Goal: Find contact information: Find contact information

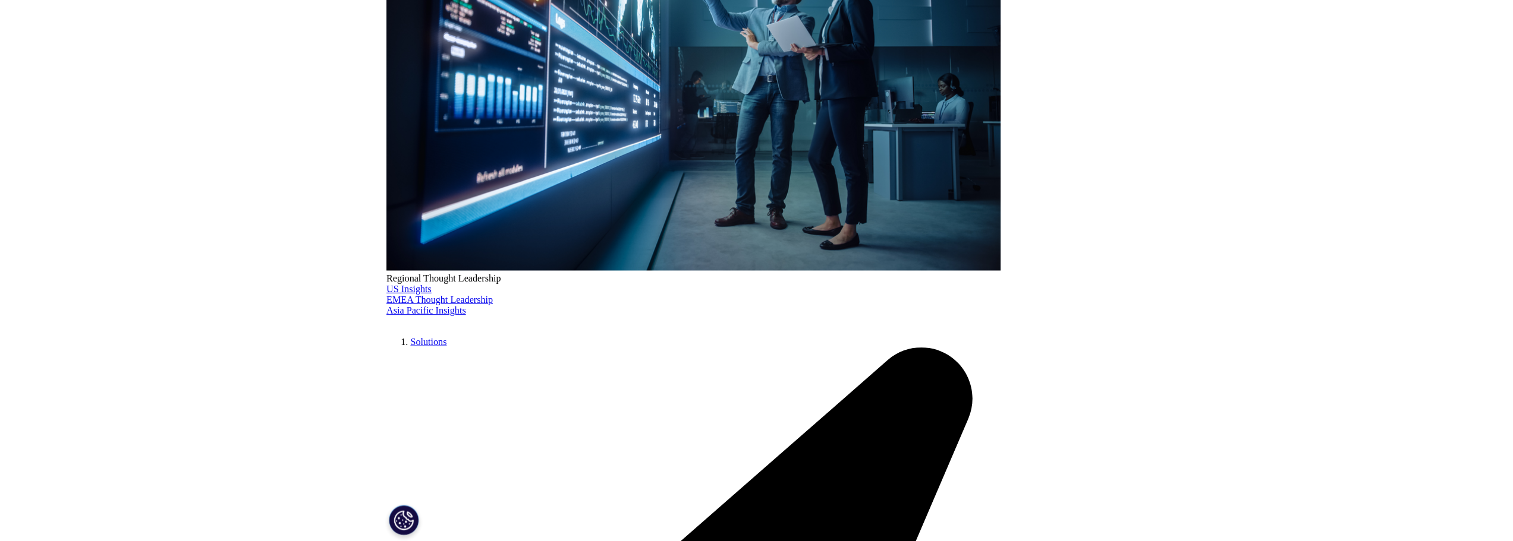
scroll to position [2675, 0]
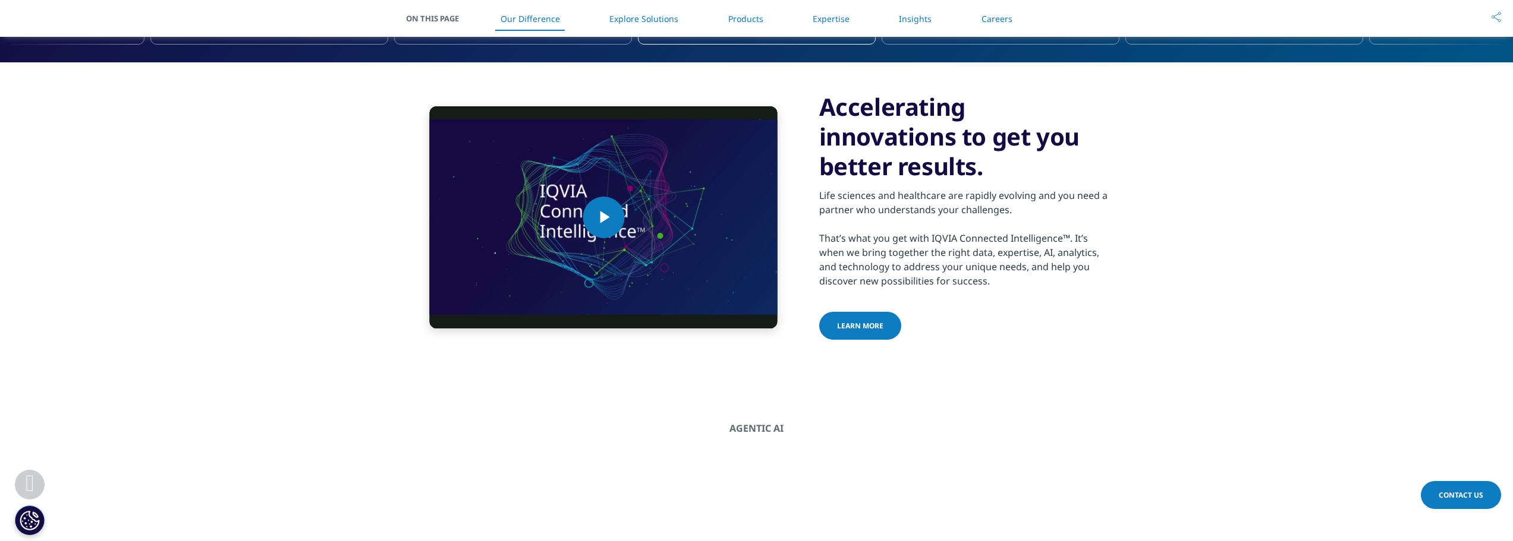
scroll to position [892, 0]
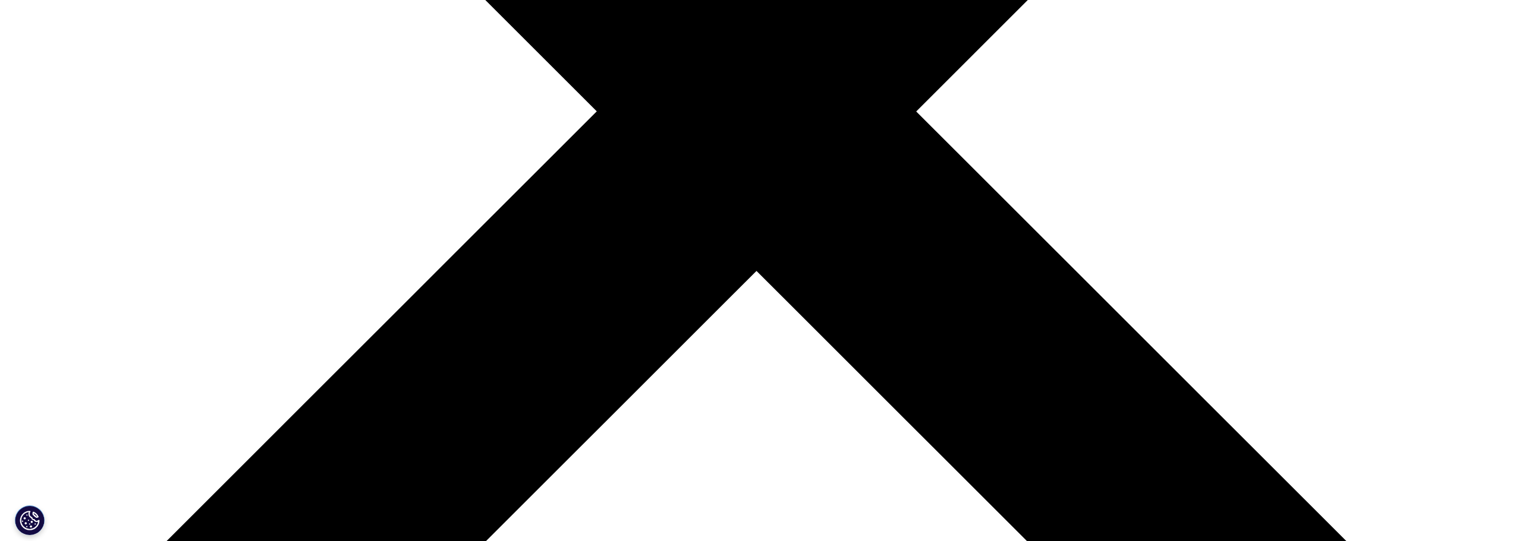
scroll to position [654, 0]
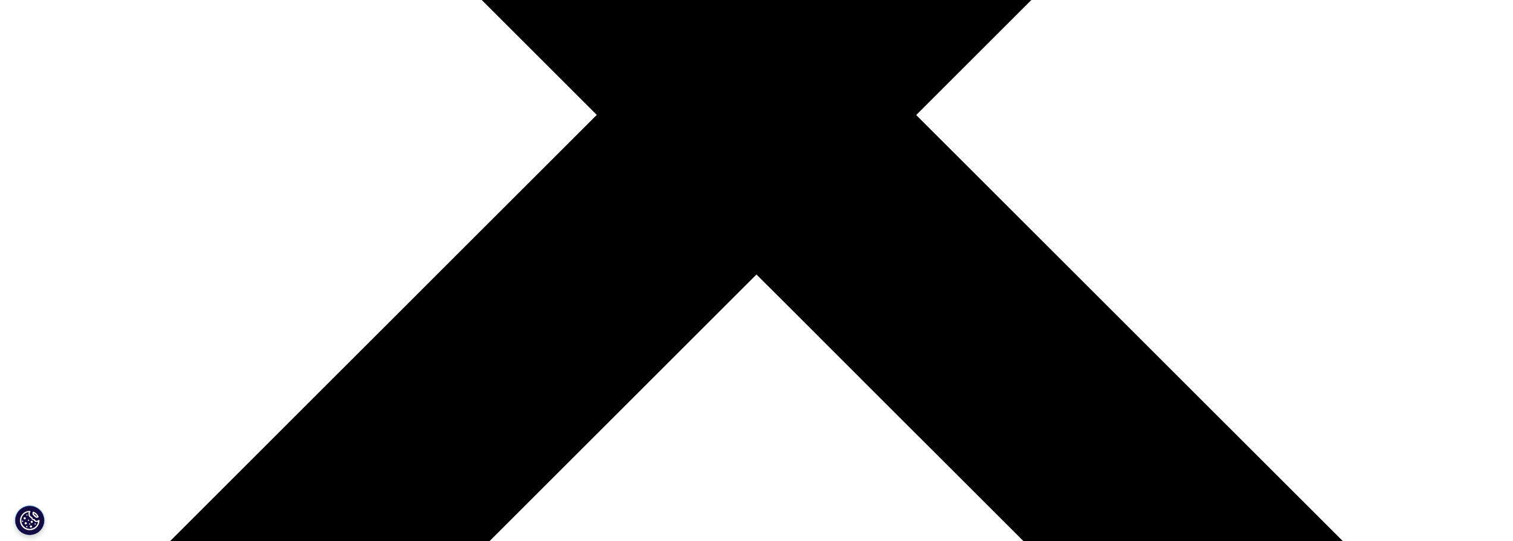
drag, startPoint x: 473, startPoint y: 201, endPoint x: 439, endPoint y: 199, distance: 33.9
copy span "IQVIA"
